Goal: Transaction & Acquisition: Book appointment/travel/reservation

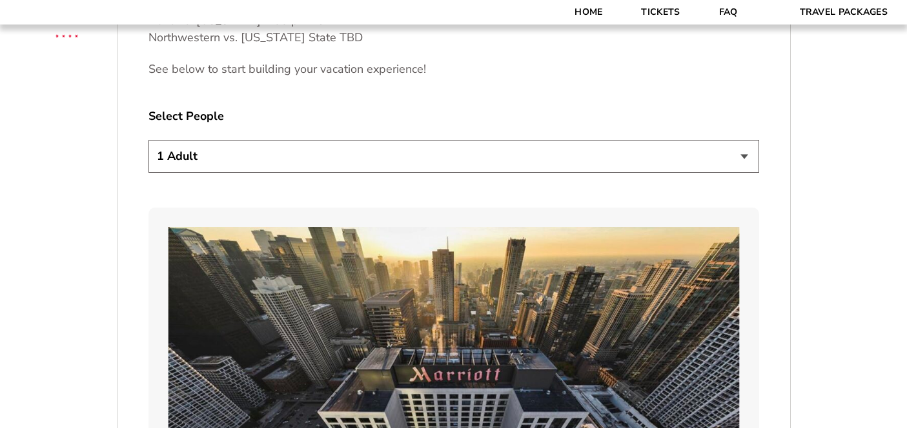
scroll to position [731, 0]
click at [441, 153] on select "1 Adult 2 Adults 3 Adults 4 Adults 2 Adults + 1 Child 2 Adults + 2 Children 2 A…" at bounding box center [453, 157] width 610 height 33
select select "2 Adults + 3 Children"
click at [148, 141] on select "1 Adult 2 Adults 3 Adults 4 Adults 2 Adults + 1 Child 2 Adults + 2 Children 2 A…" at bounding box center [453, 157] width 610 height 33
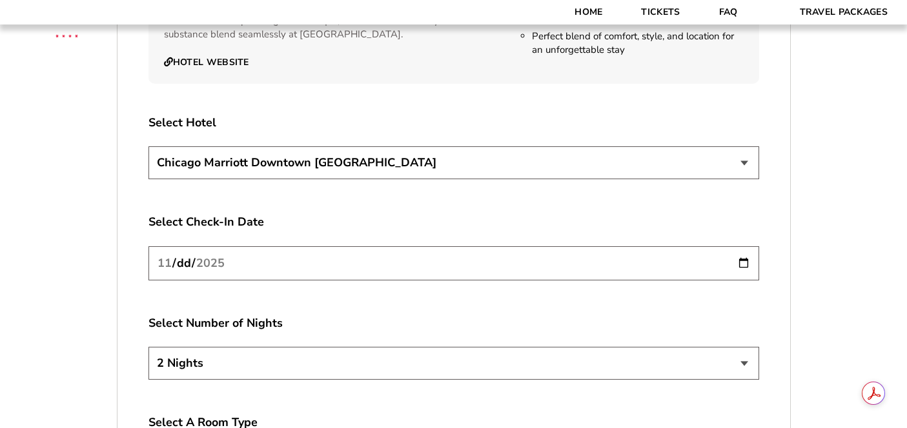
scroll to position [2219, 0]
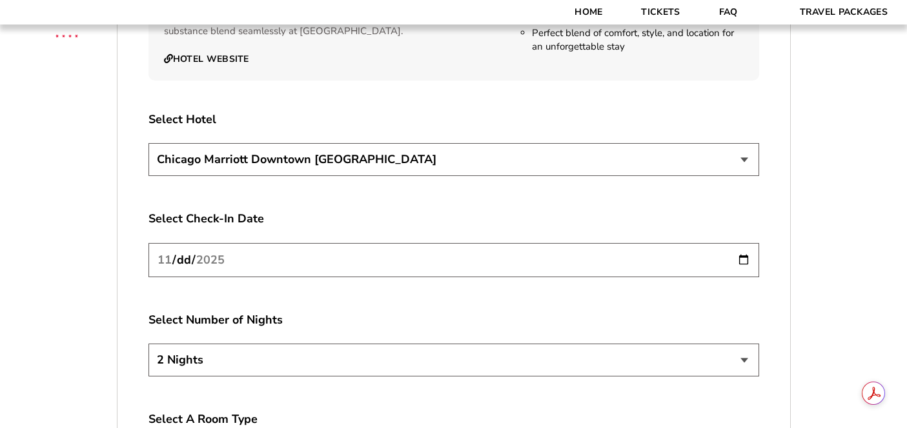
click at [317, 251] on input "[DATE]" at bounding box center [453, 260] width 610 height 34
click at [749, 243] on input "[DATE]" at bounding box center [453, 260] width 610 height 34
click at [374, 211] on label "Select Check-In Date" at bounding box center [453, 219] width 610 height 16
click at [424, 348] on select "2 Nights 3 Nights 4 Nights" at bounding box center [453, 360] width 610 height 33
click at [666, 344] on select "2 Nights 3 Nights 4 Nights" at bounding box center [453, 360] width 610 height 33
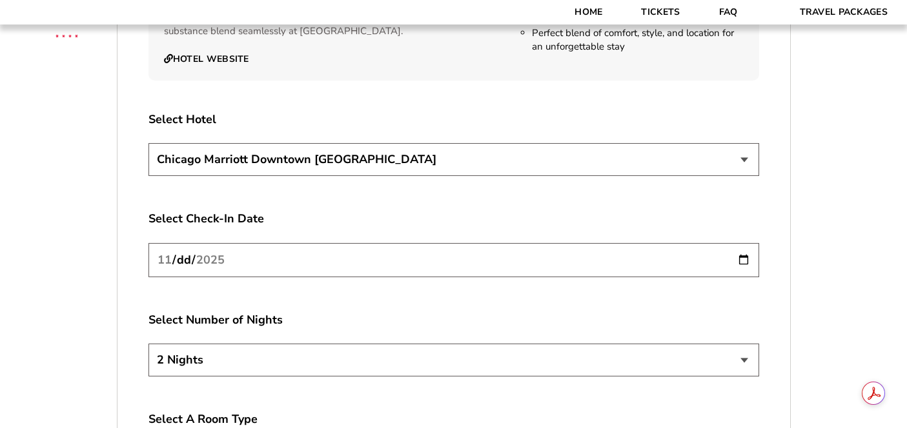
select select "4 Nights"
click at [148, 344] on select "2 Nights 3 Nights 4 Nights" at bounding box center [453, 360] width 610 height 33
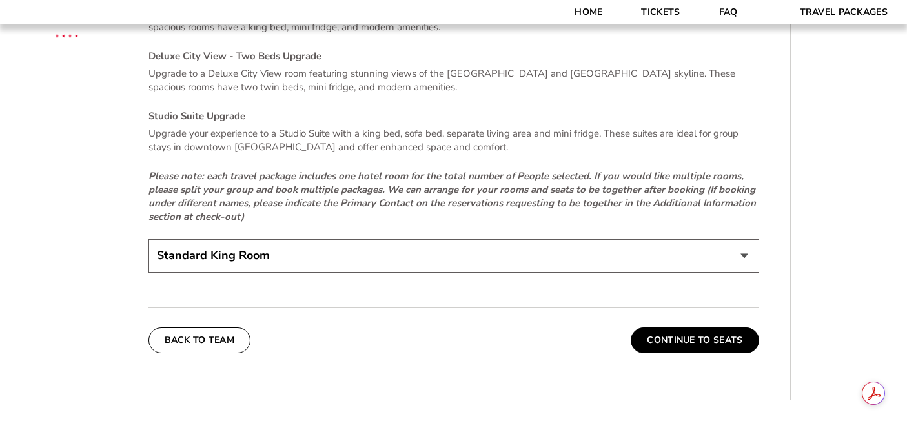
scroll to position [2797, 0]
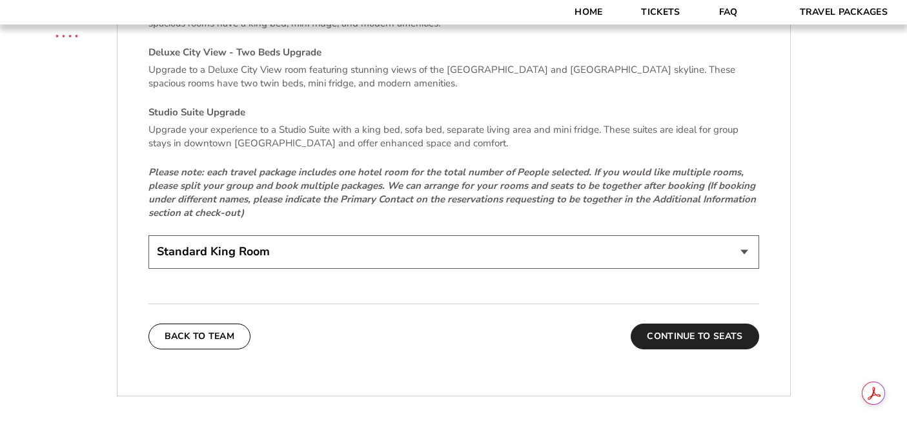
click at [664, 325] on button "Continue To Seats" at bounding box center [694, 337] width 128 height 26
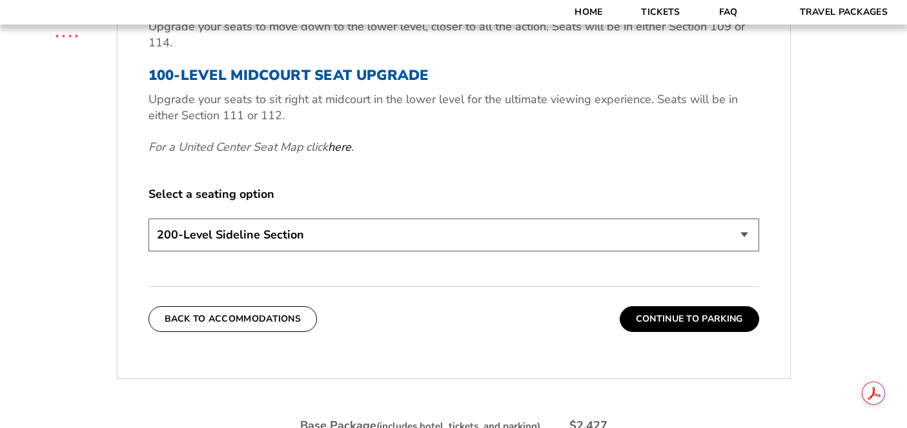
scroll to position [565, 0]
click at [697, 321] on button "Continue To Parking" at bounding box center [688, 320] width 139 height 26
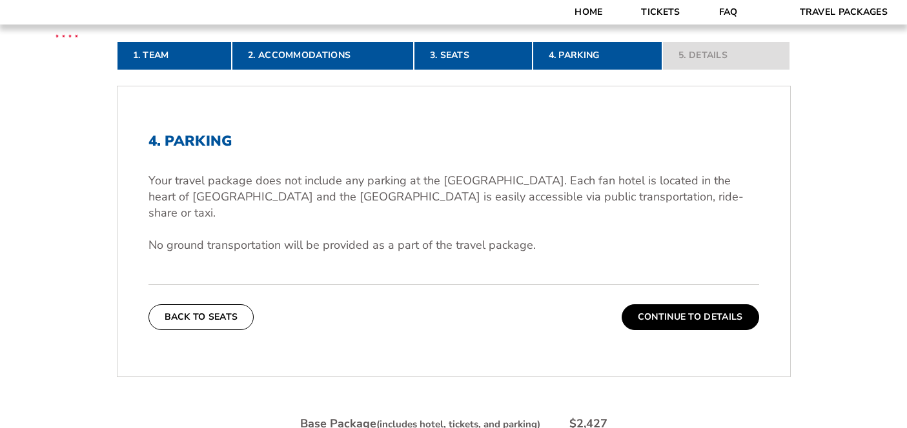
scroll to position [310, 0]
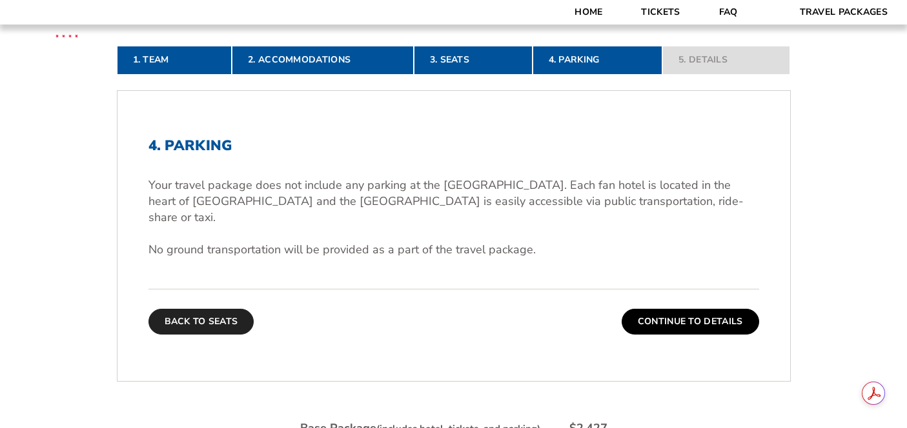
click at [197, 309] on button "Back To Seats" at bounding box center [201, 322] width 106 height 26
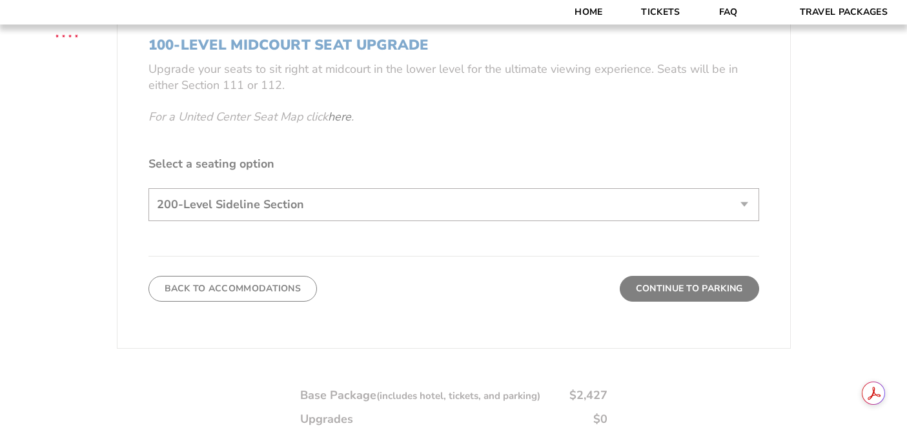
scroll to position [668, 0]
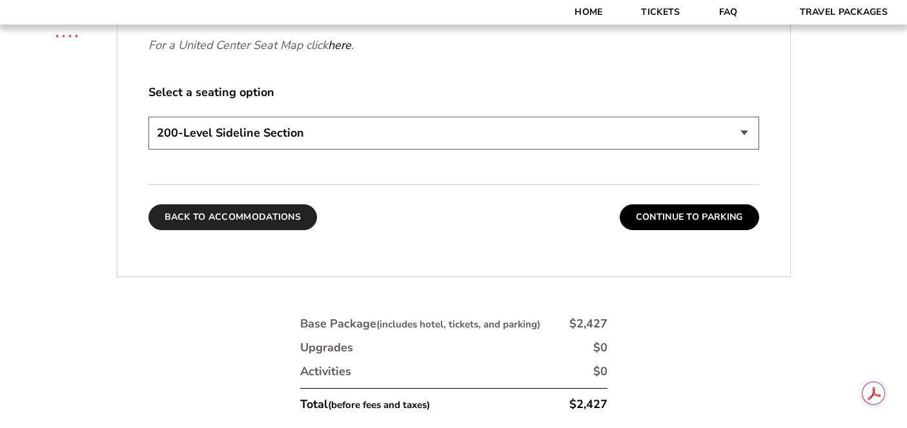
click at [233, 218] on button "Back To Accommodations" at bounding box center [232, 218] width 169 height 26
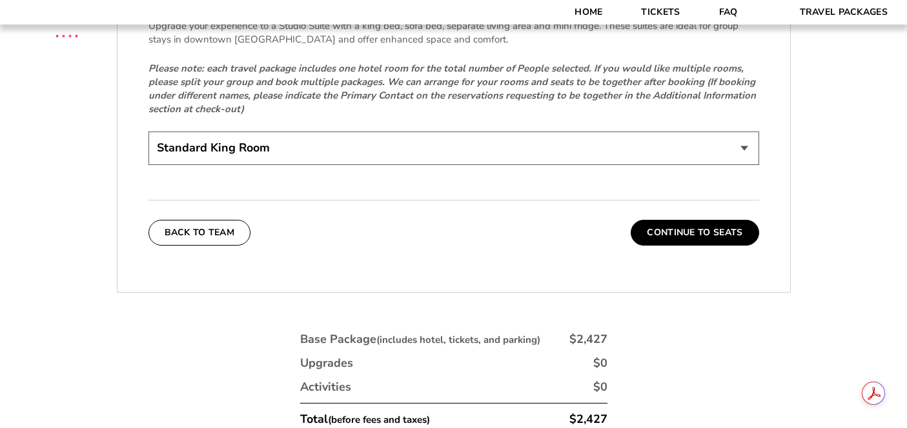
scroll to position [2902, 0]
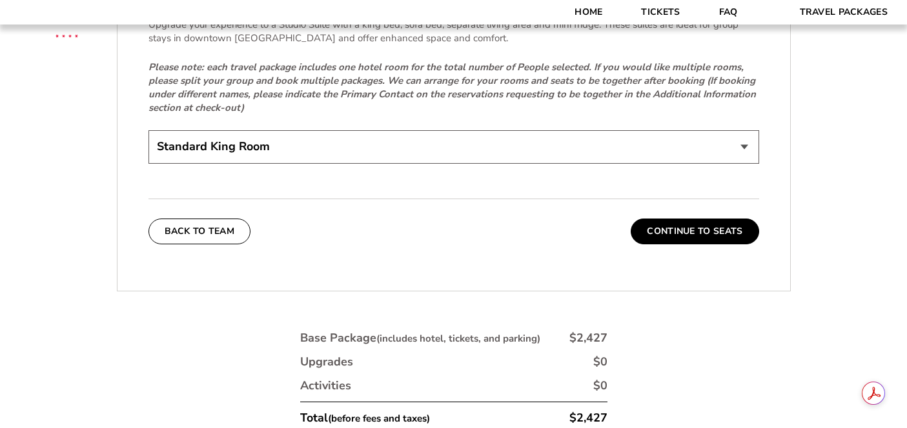
click at [418, 130] on select "Standard King Room Standard Room - Two Beds Upgrade (+$30 per night) Deluxe Cit…" at bounding box center [453, 146] width 610 height 33
select select "Standard Room - Two Beds Upgrade"
click at [148, 130] on select "Standard King Room Standard Room - Two Beds Upgrade (+$30 per night) Deluxe Cit…" at bounding box center [453, 146] width 610 height 33
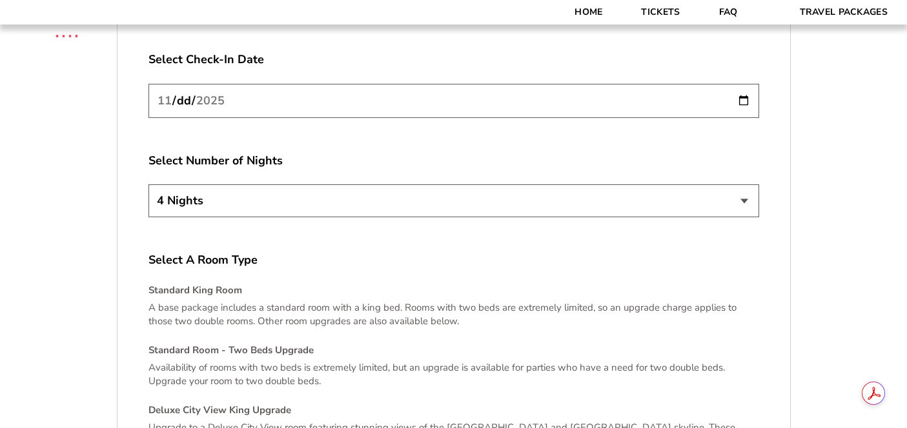
scroll to position [2364, 0]
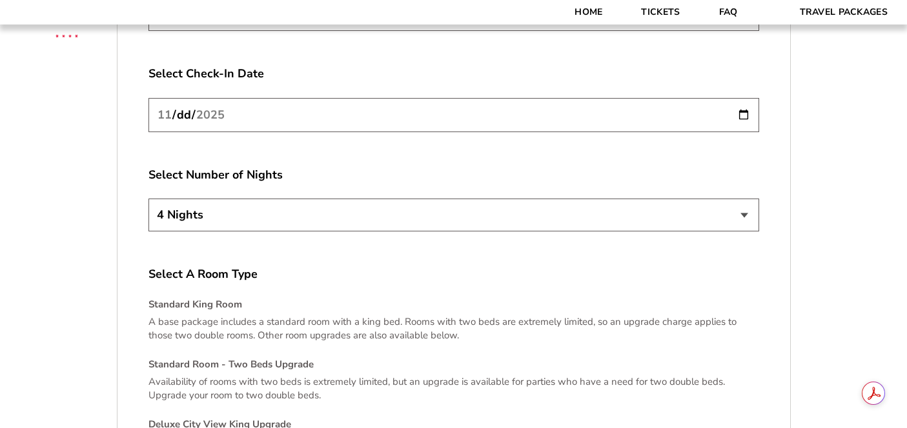
click at [627, 199] on select "2 Nights 3 Nights 4 Nights" at bounding box center [453, 215] width 610 height 33
select select "3 Nights"
click at [148, 199] on select "2 Nights 3 Nights 4 Nights" at bounding box center [453, 215] width 610 height 33
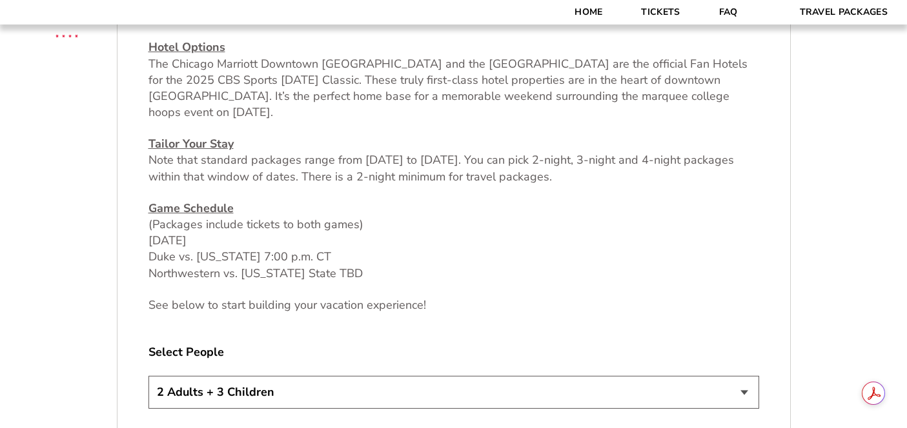
scroll to position [649, 0]
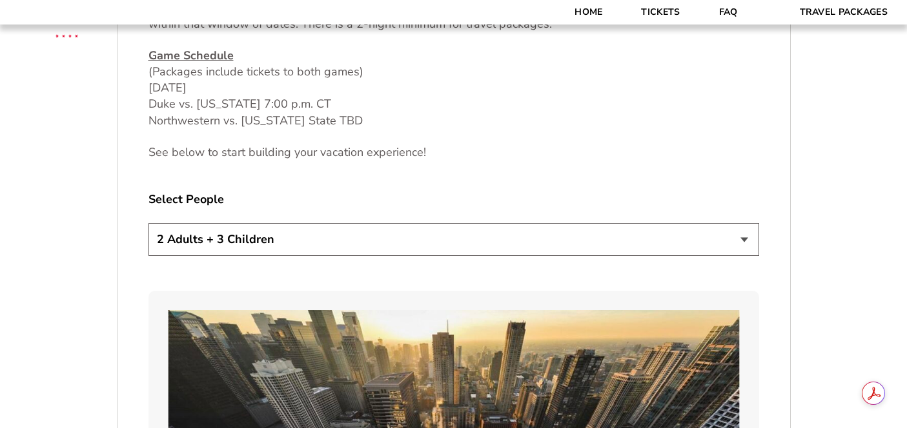
click at [459, 242] on select "1 Adult 2 Adults 3 Adults 4 Adults 2 Adults + 1 Child 2 Adults + 2 Children 2 A…" at bounding box center [453, 239] width 610 height 33
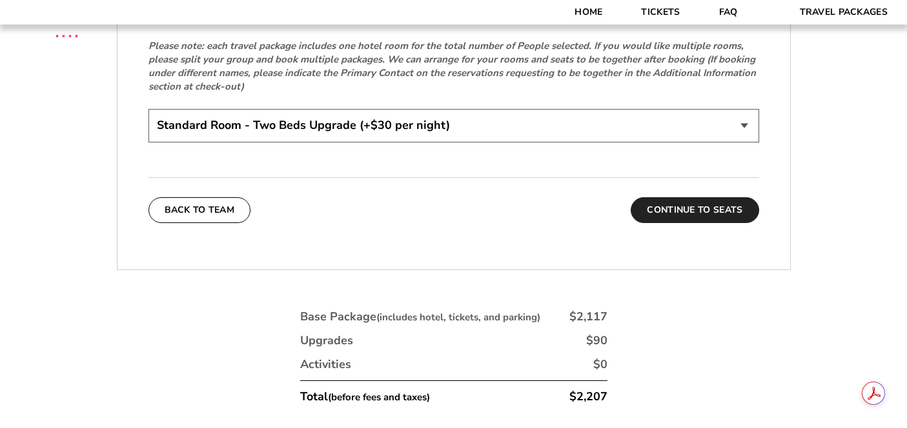
click at [692, 197] on button "Continue To Seats" at bounding box center [694, 210] width 128 height 26
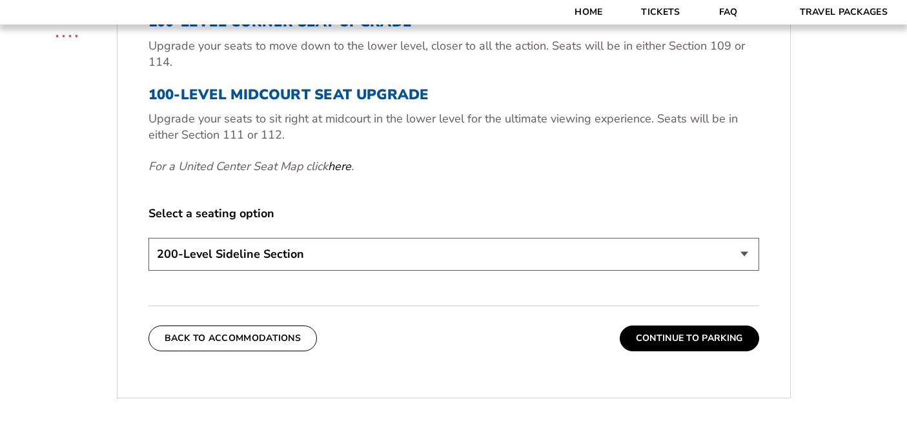
scroll to position [545, 0]
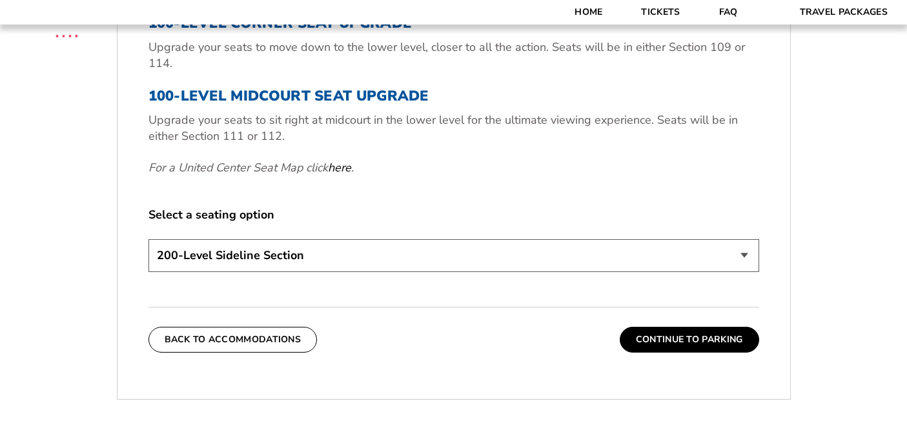
click at [563, 250] on select "200-Level Sideline Section 100-Level Corner Seat Upgrade (+$80 per person) 100-…" at bounding box center [453, 255] width 610 height 33
select select "100-Level Midcourt Seat Upgrade"
click at [148, 239] on select "200-Level Sideline Section 100-Level Corner Seat Upgrade (+$80 per person) 100-…" at bounding box center [453, 255] width 610 height 33
